Goal: Book appointment/travel/reservation

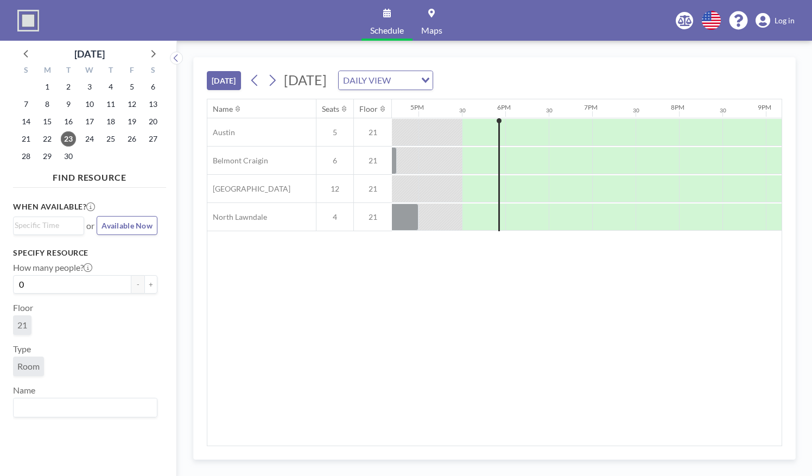
scroll to position [0, 1476]
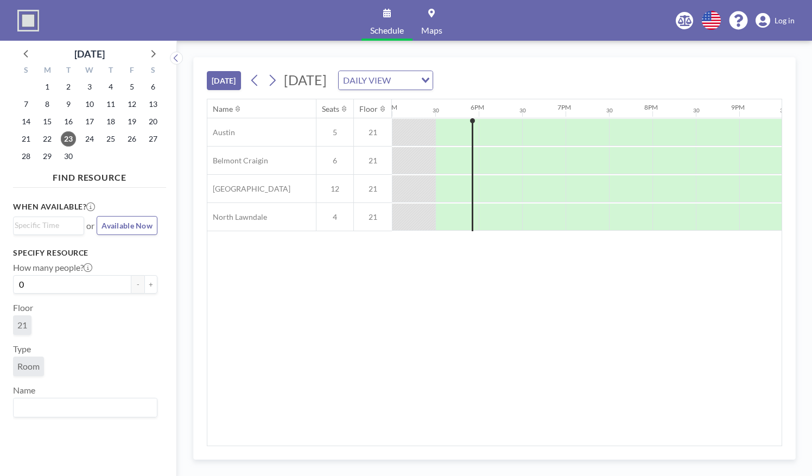
click at [780, 21] on span "Log in" at bounding box center [784, 21] width 20 height 10
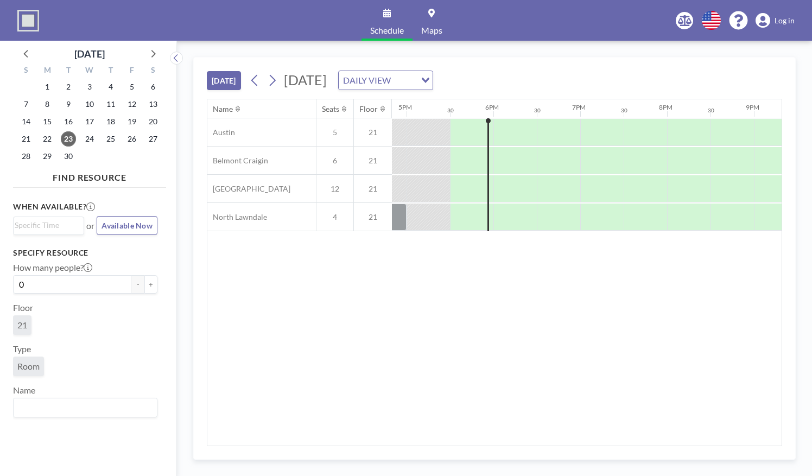
scroll to position [0, 1476]
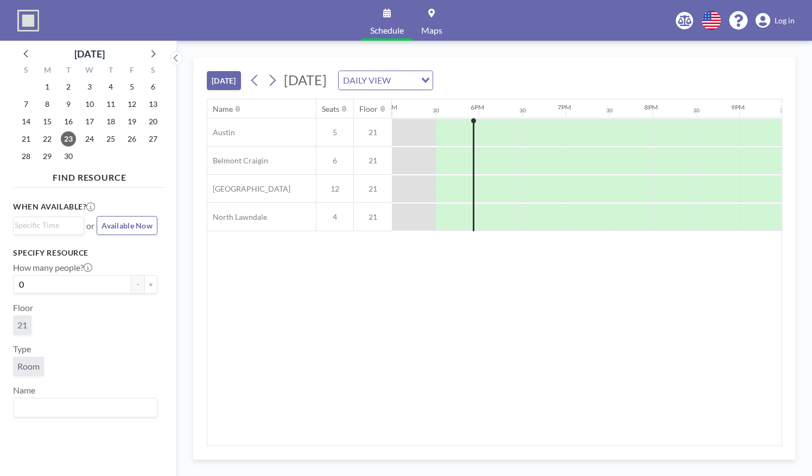
click at [786, 24] on span "Log in" at bounding box center [784, 21] width 20 height 10
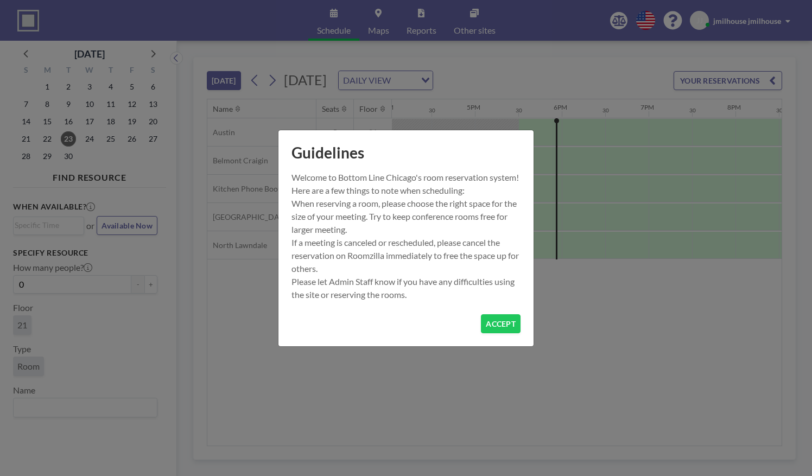
scroll to position [0, 1476]
click at [491, 333] on button "ACCEPT" at bounding box center [501, 323] width 40 height 19
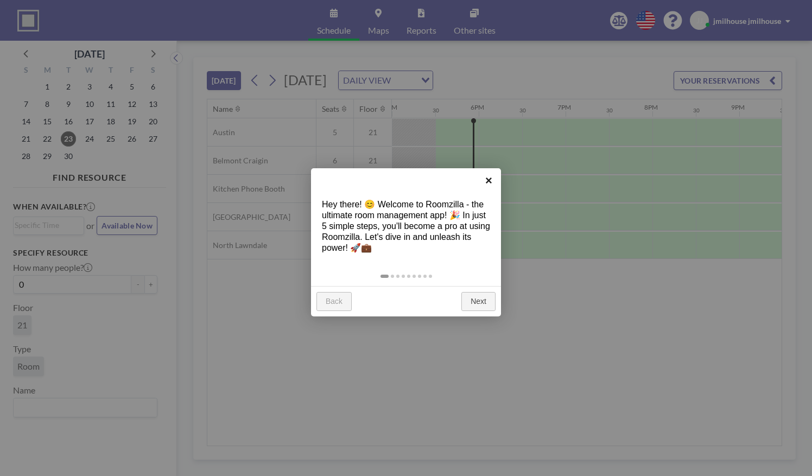
click at [487, 185] on link "×" at bounding box center [488, 180] width 24 height 24
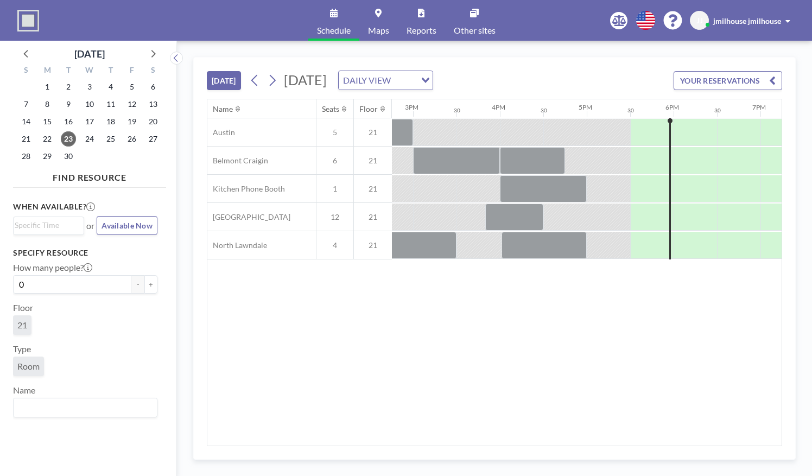
scroll to position [0, 1258]
